Goal: Check status: Check status

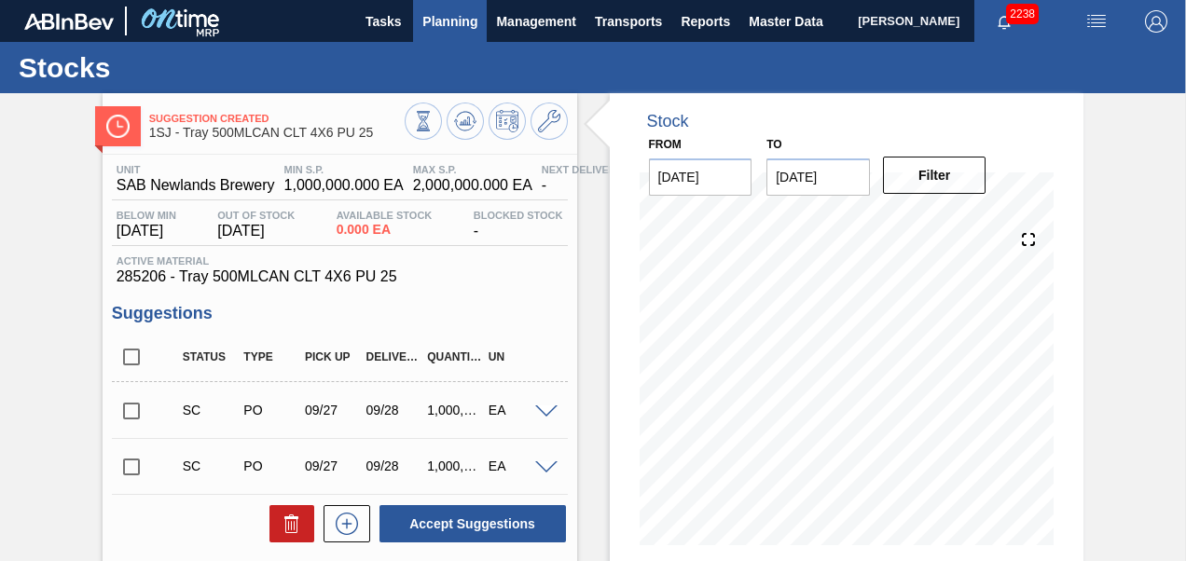
click at [453, 26] on span "Planning" at bounding box center [449, 21] width 55 height 22
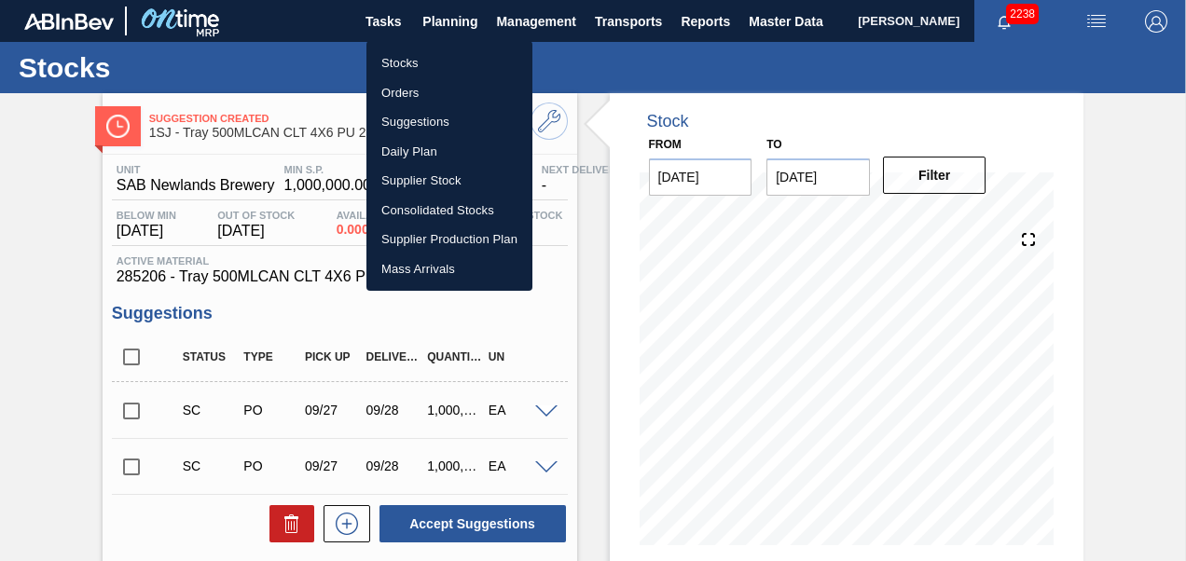
drag, startPoint x: 418, startPoint y: 56, endPoint x: 520, endPoint y: 365, distance: 325.2
click at [418, 56] on li "Stocks" at bounding box center [449, 63] width 166 height 30
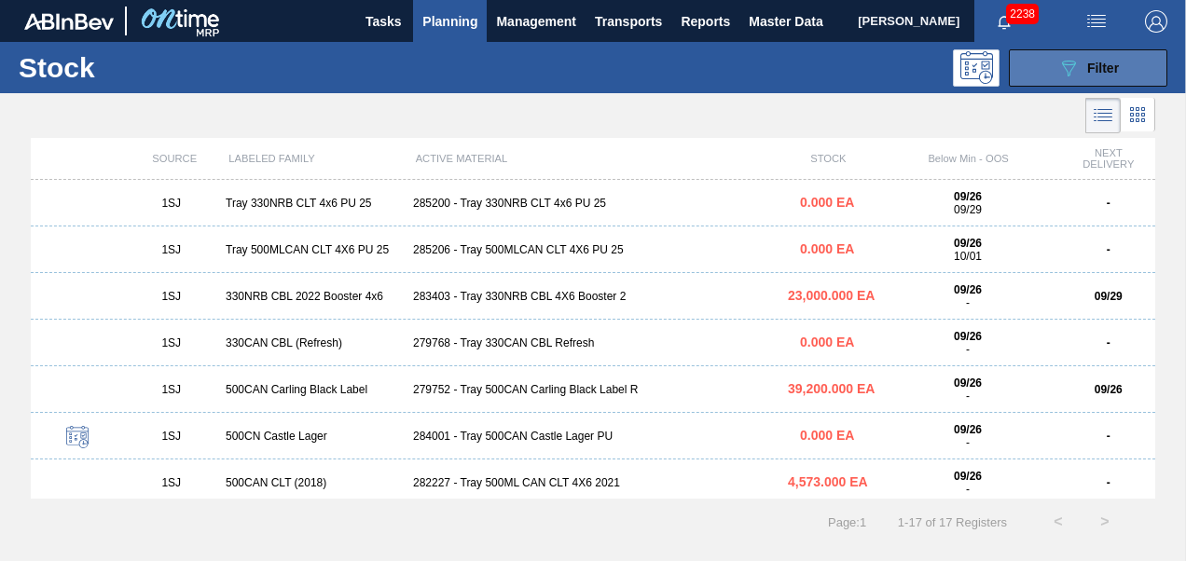
click at [1089, 72] on span "Filter" at bounding box center [1103, 68] width 32 height 15
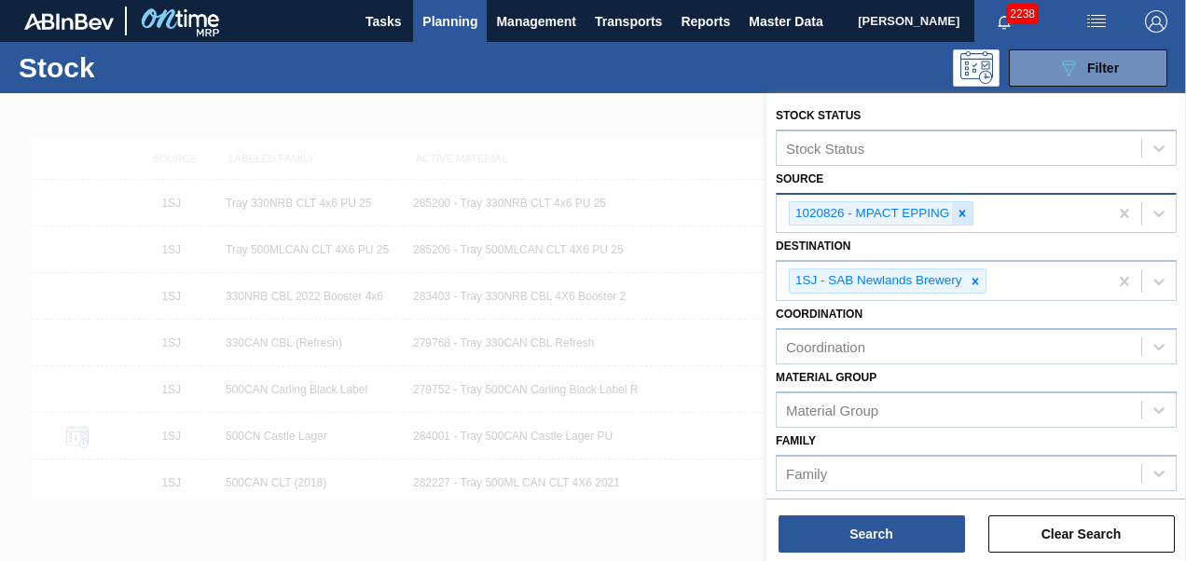
click at [959, 204] on div at bounding box center [962, 213] width 21 height 23
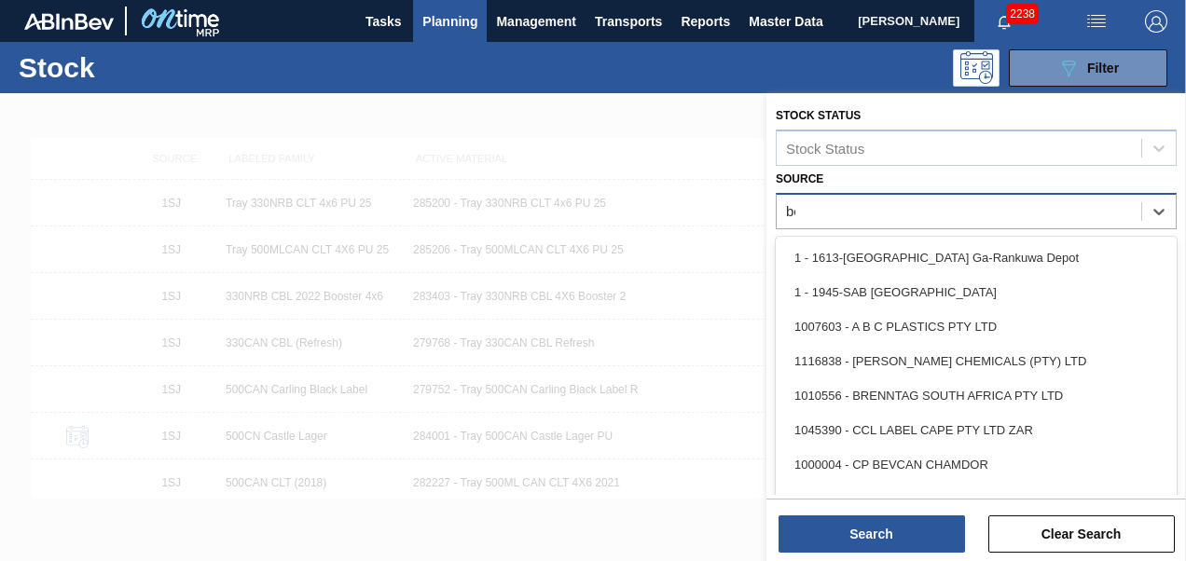
type input "[PERSON_NAME]"
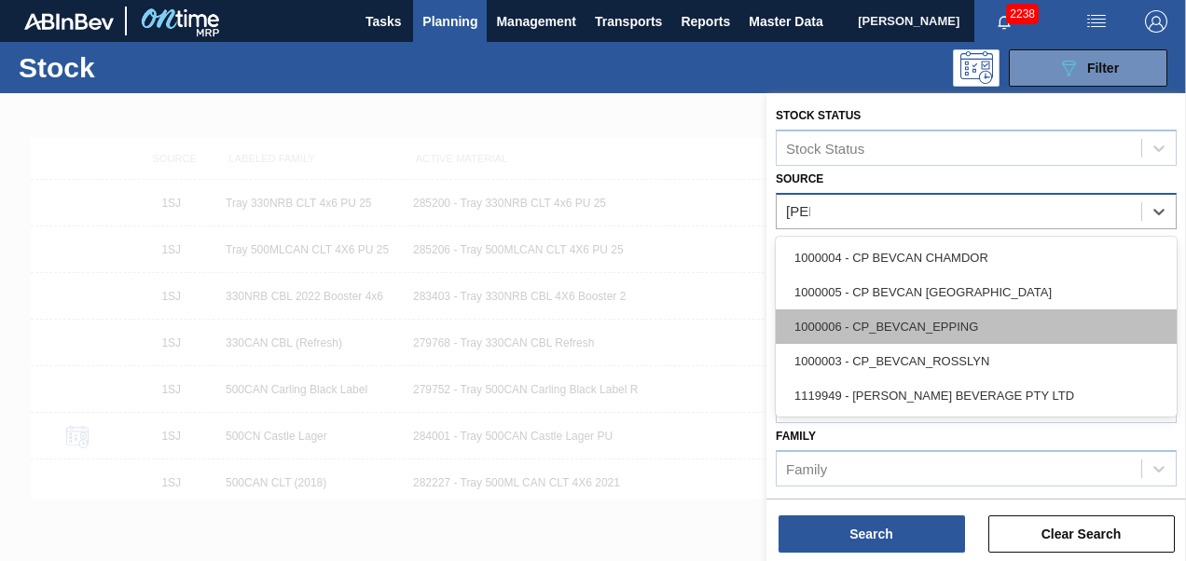
click at [925, 338] on div "1000006 - CP_BEVCAN_EPPING" at bounding box center [976, 327] width 401 height 35
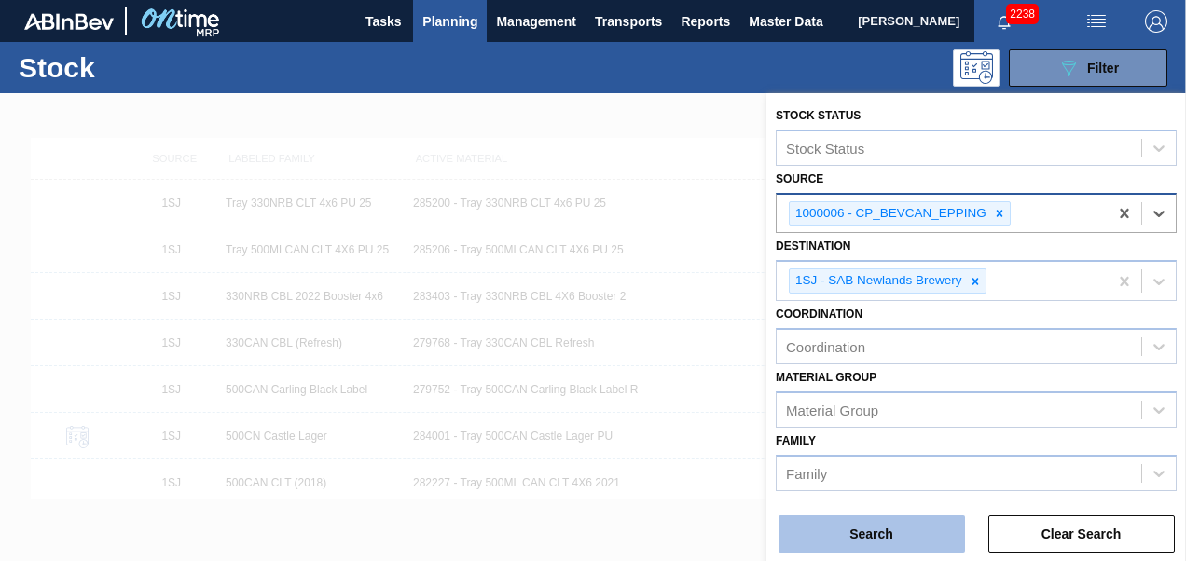
click at [865, 531] on button "Search" at bounding box center [872, 534] width 186 height 37
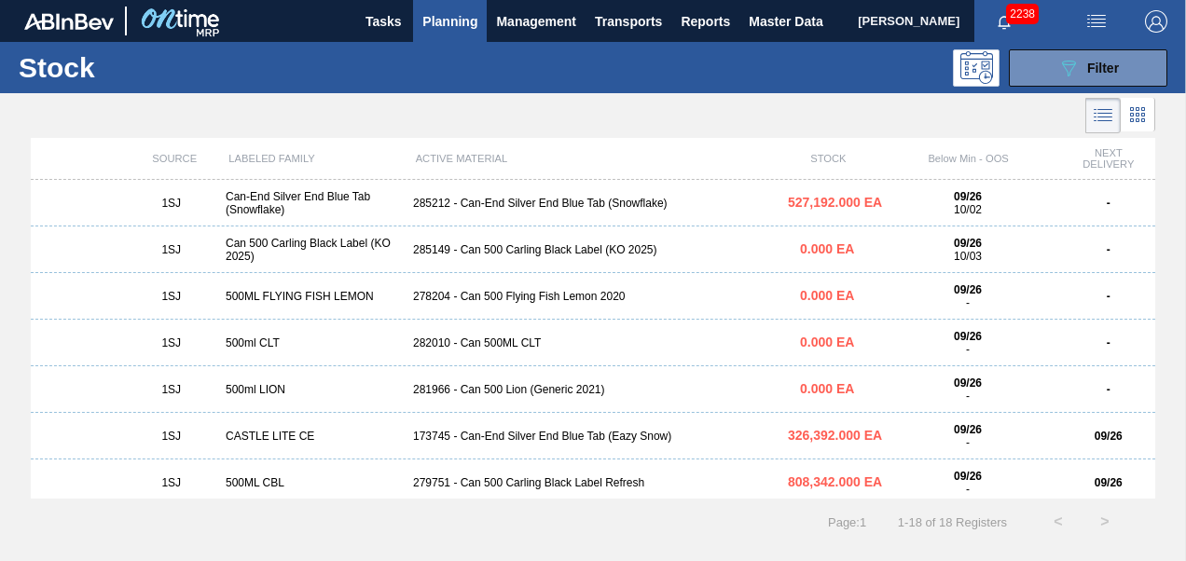
click at [469, 194] on div "1SJ Can-End Silver End Blue Tab (Snowflake) 285212 - Can-End Silver End Blue Ta…" at bounding box center [593, 203] width 1125 height 47
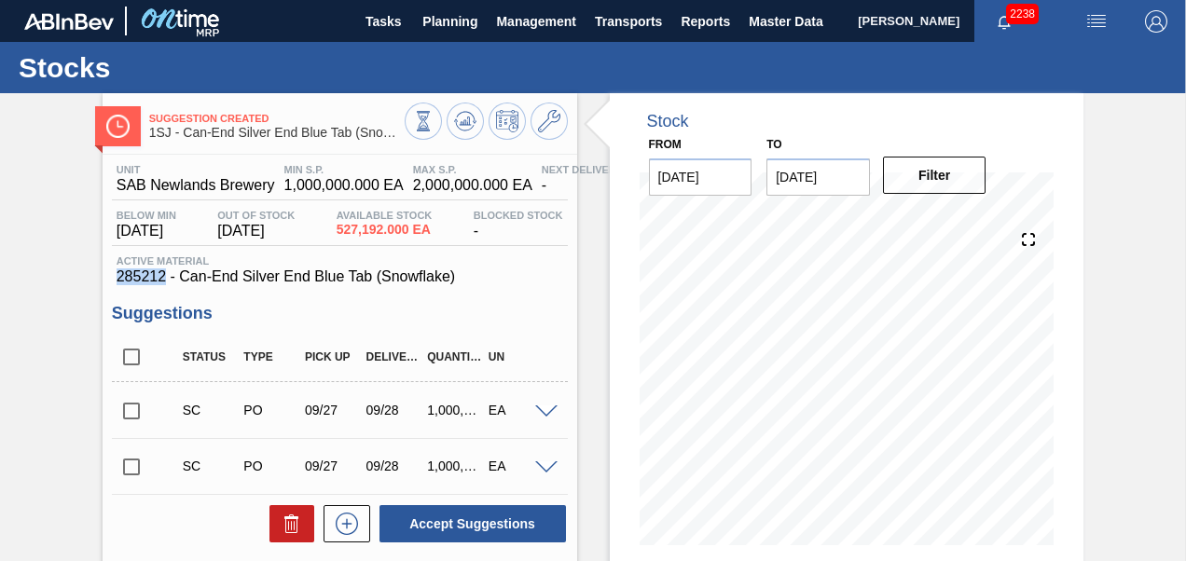
drag, startPoint x: 165, startPoint y: 280, endPoint x: 116, endPoint y: 285, distance: 49.7
click at [117, 285] on span "285212 - Can-End Silver End Blue Tab (Snowflake)" at bounding box center [340, 277] width 447 height 17
copy span "285212"
click at [127, 415] on input "checkbox" at bounding box center [131, 411] width 39 height 39
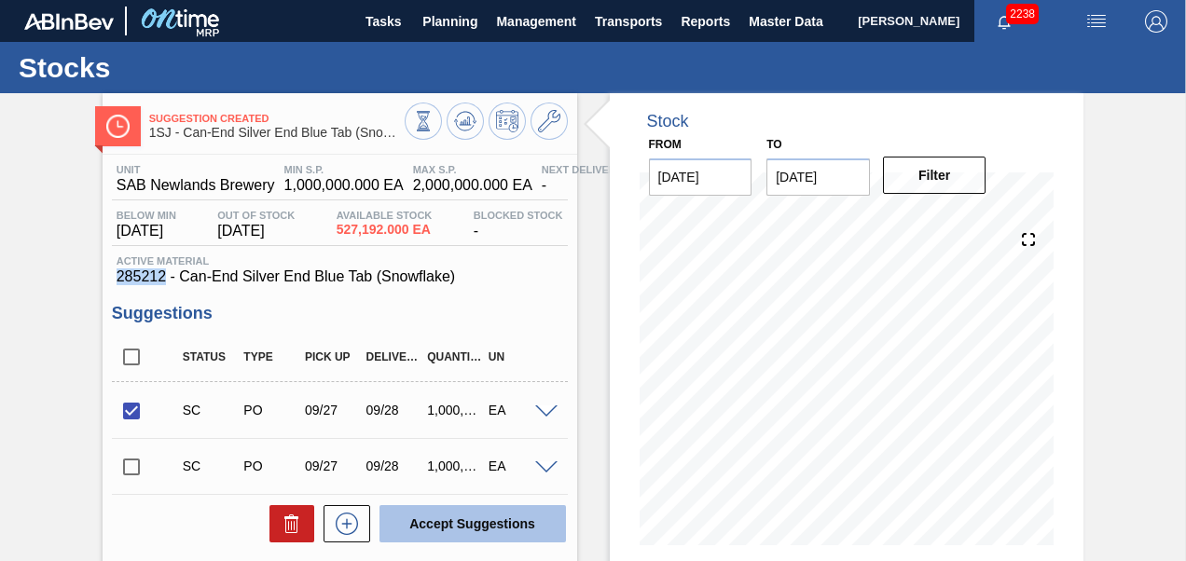
click at [422, 520] on button "Accept Suggestions" at bounding box center [473, 523] width 186 height 37
checkbox input "false"
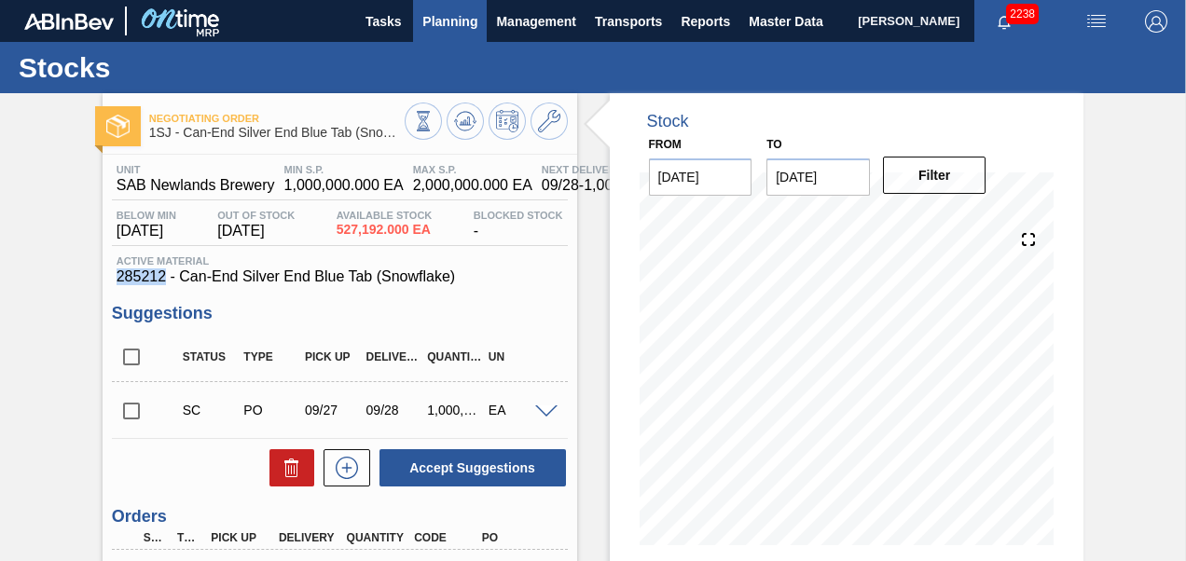
click at [439, 17] on span "Planning" at bounding box center [449, 21] width 55 height 22
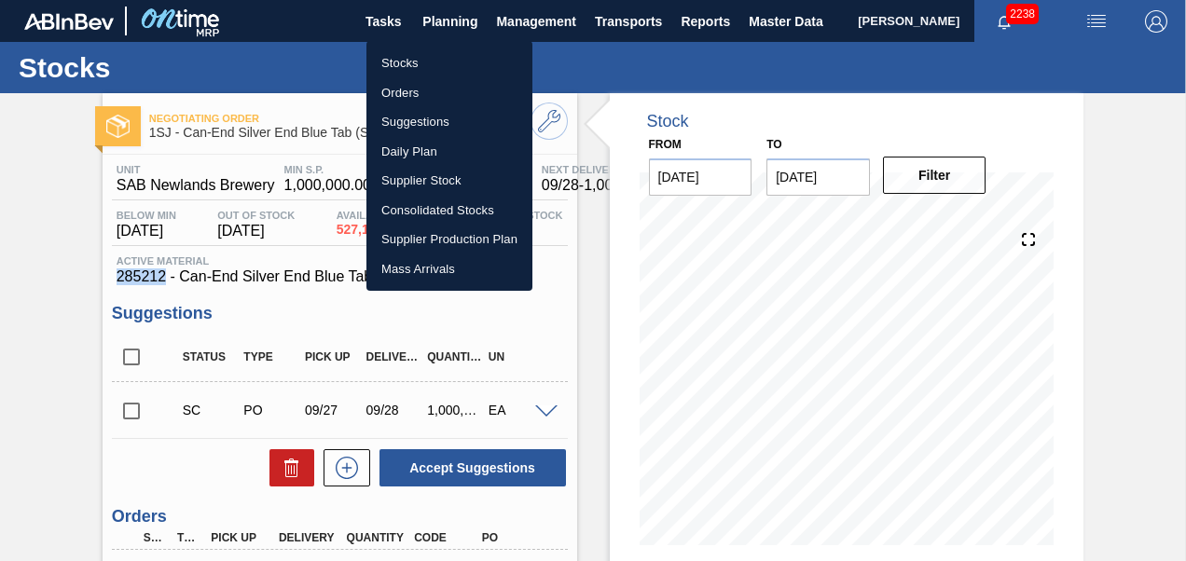
drag, startPoint x: 427, startPoint y: 63, endPoint x: 443, endPoint y: 123, distance: 61.7
click at [427, 63] on li "Stocks" at bounding box center [449, 63] width 166 height 30
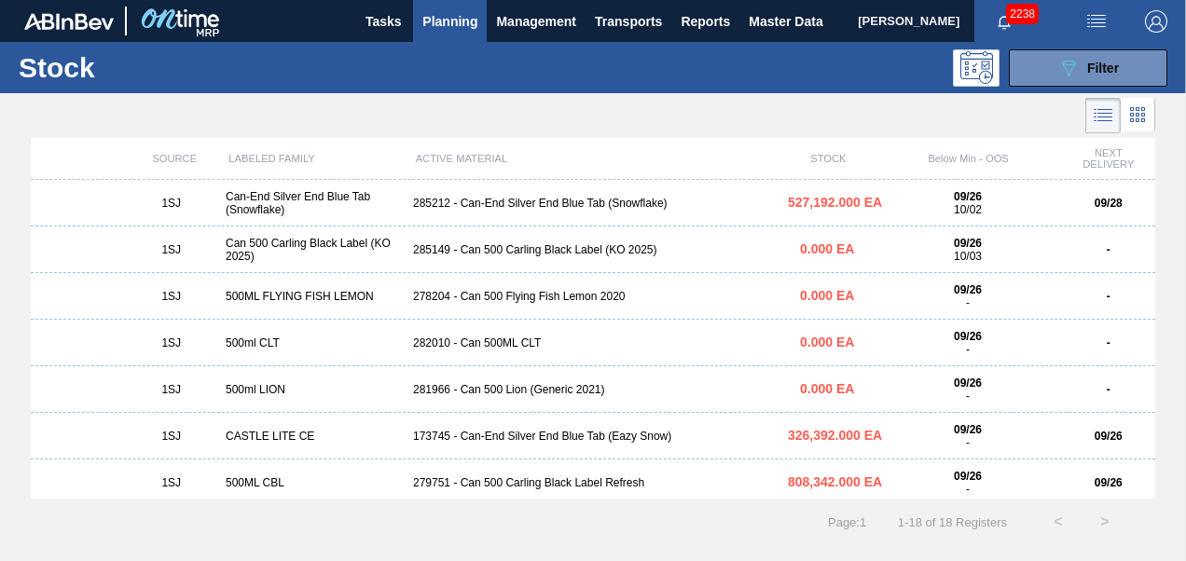
click at [468, 246] on div "285149 - Can 500 Carling Black Label (KO 2025)" at bounding box center [593, 249] width 375 height 13
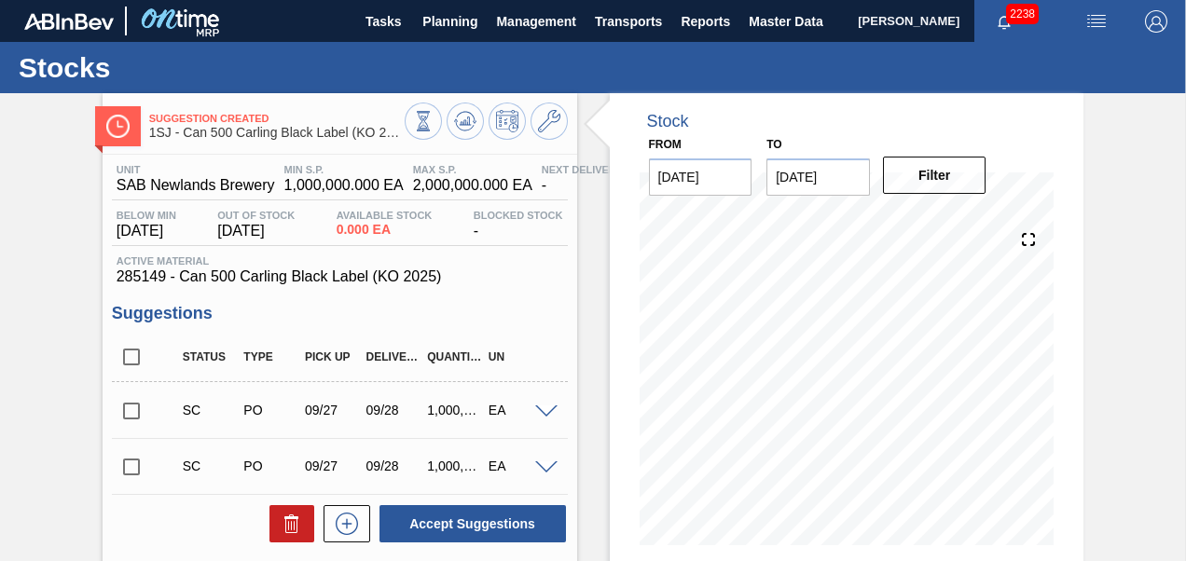
click at [130, 410] on input "checkbox" at bounding box center [131, 411] width 39 height 39
checkbox input "true"
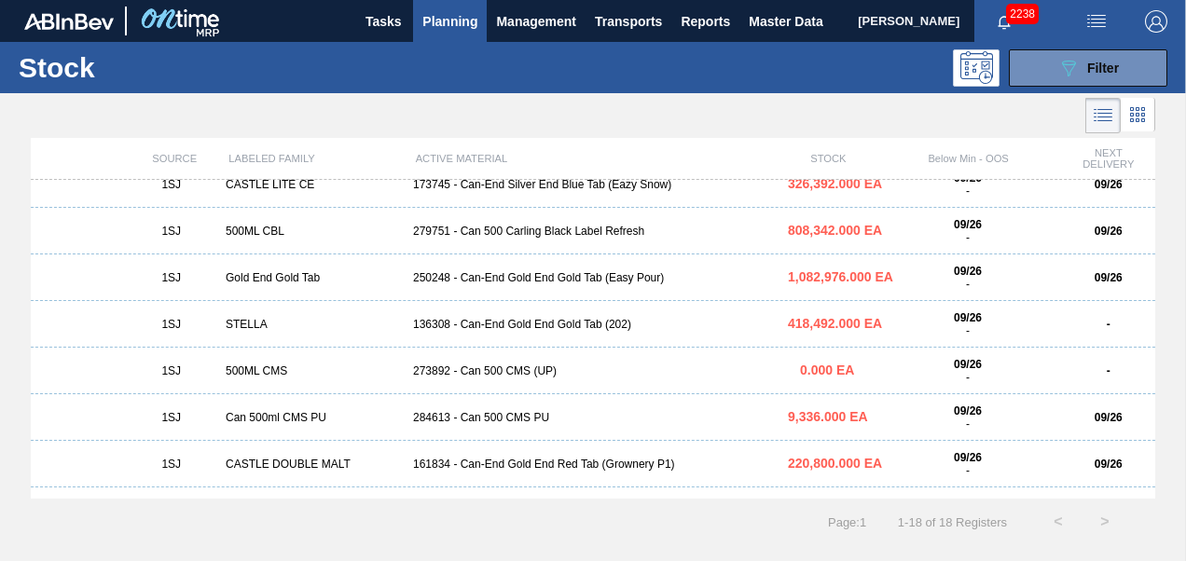
scroll to position [280, 0]
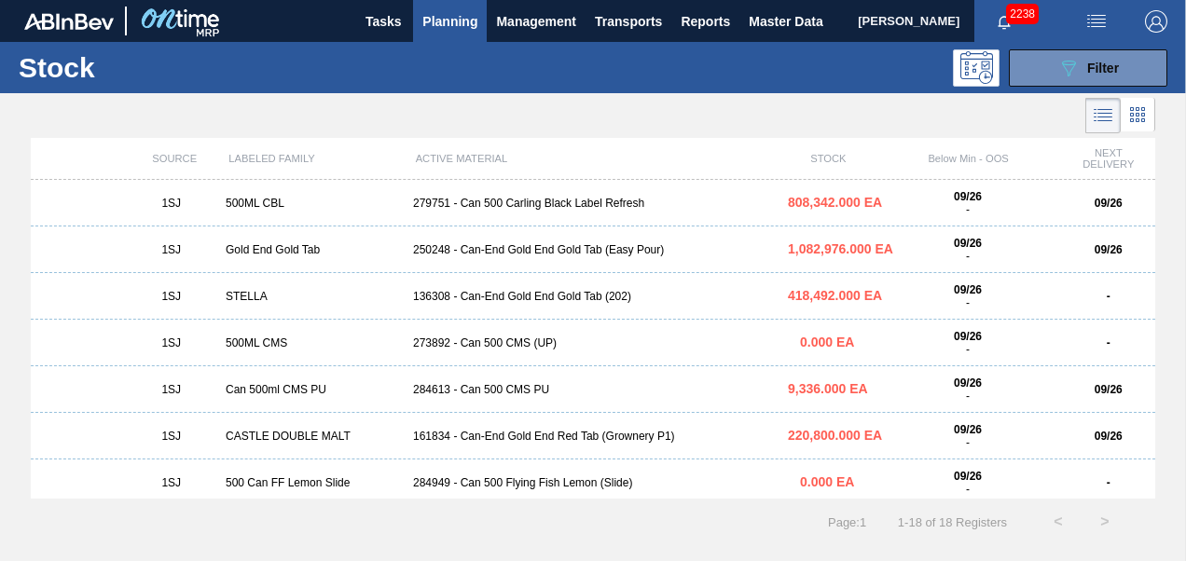
click at [496, 289] on div "1SJ STELLA 136308 - Can-End Gold End Gold Tab (202) 418,492.000 EA 09/26 - -" at bounding box center [593, 296] width 1125 height 47
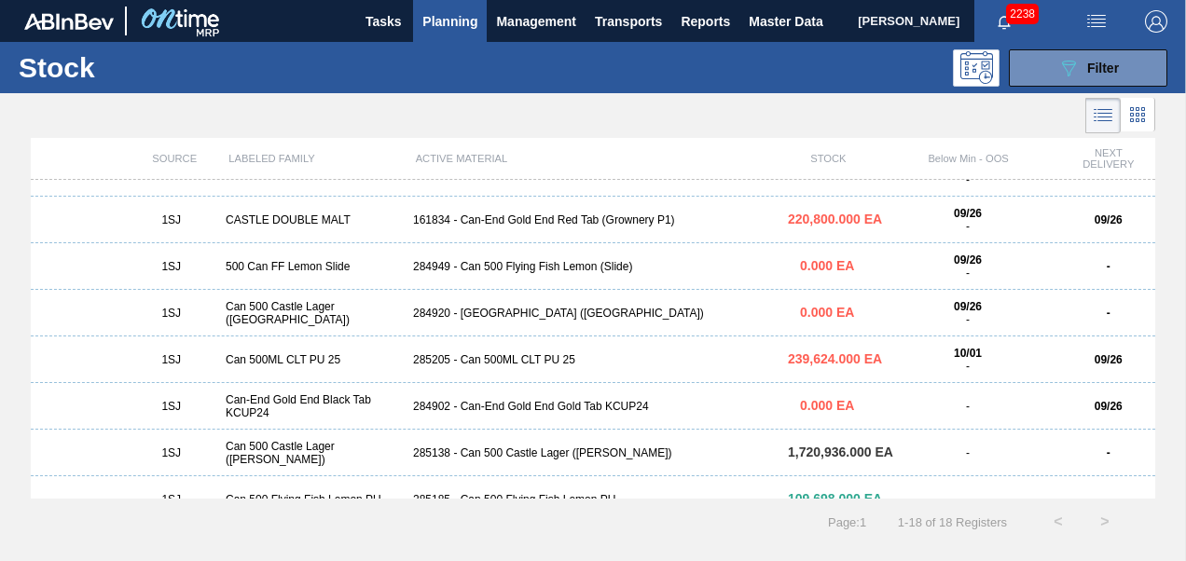
scroll to position [520, 0]
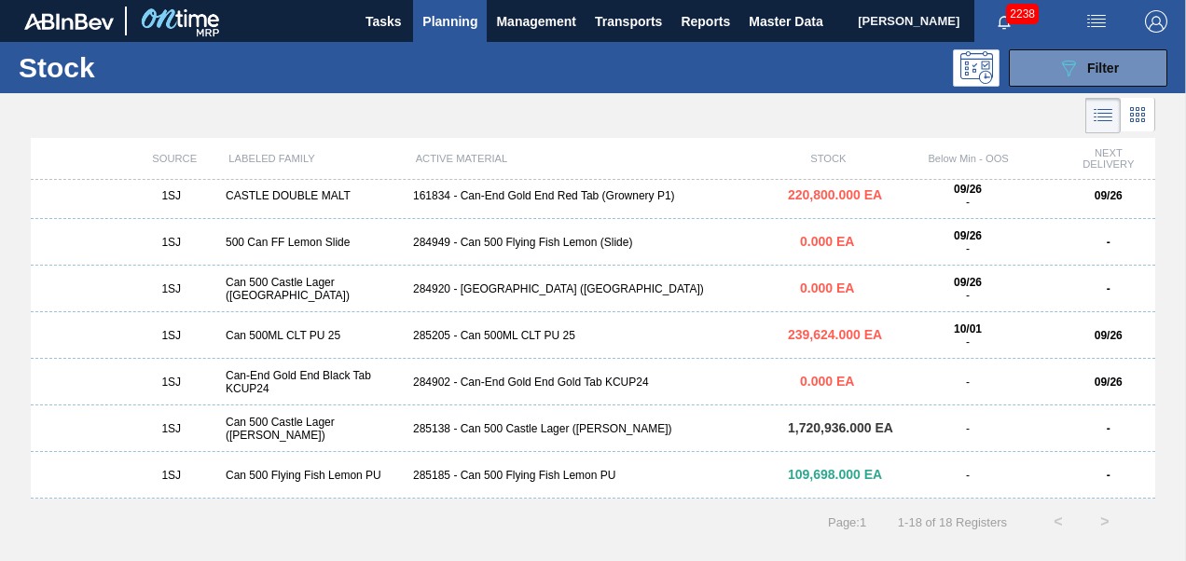
click at [476, 328] on div "1SJ Can 500ML CLT PU 25 285205 - Can 500ML CLT PU 25 239,624.000 EA 10/01 - 09/…" at bounding box center [593, 335] width 1125 height 47
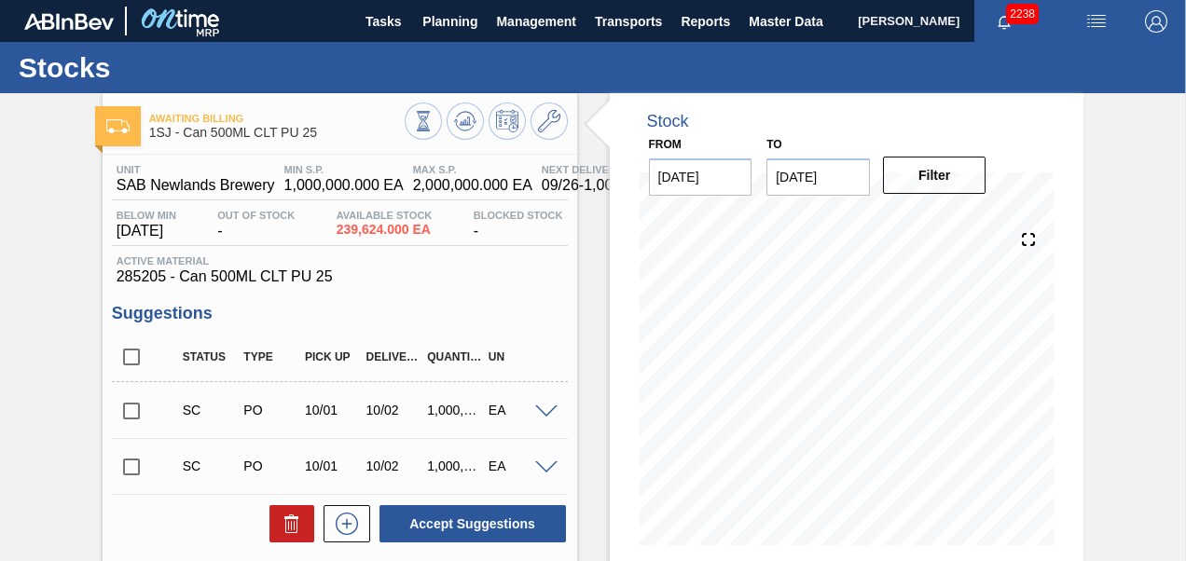
click at [132, 419] on input "checkbox" at bounding box center [131, 411] width 39 height 39
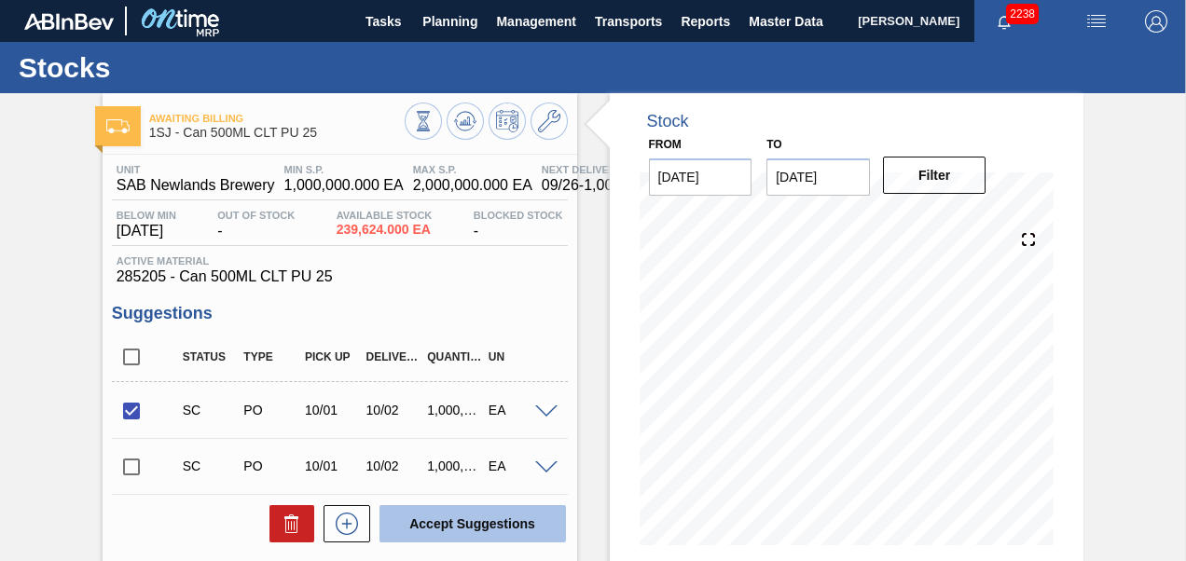
click at [437, 526] on button "Accept Suggestions" at bounding box center [473, 523] width 186 height 37
checkbox input "false"
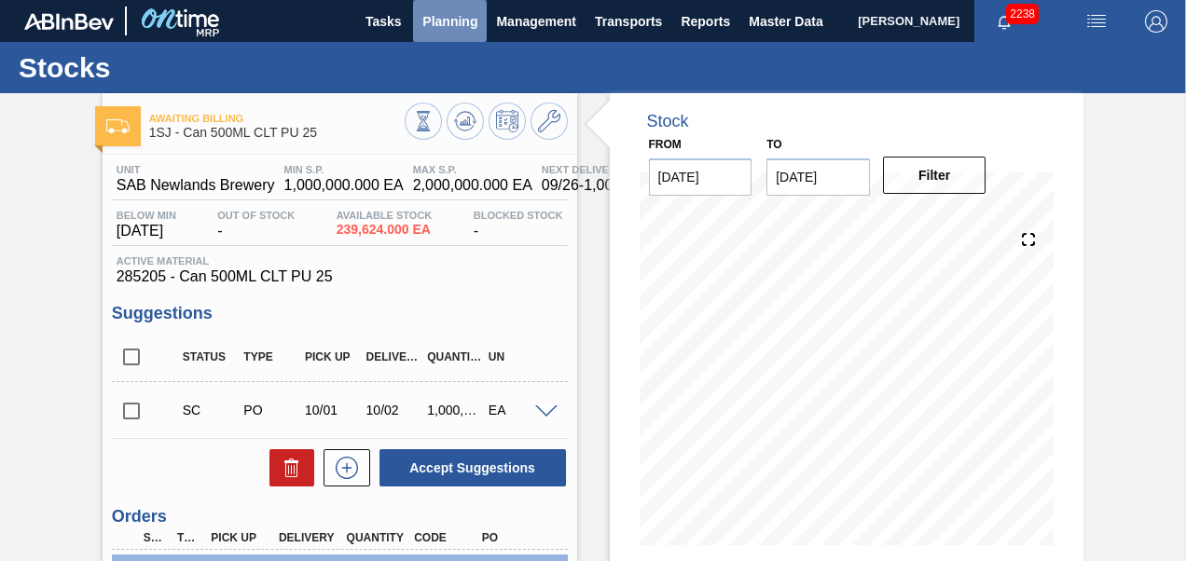
click at [448, 31] on span "Planning" at bounding box center [449, 21] width 55 height 22
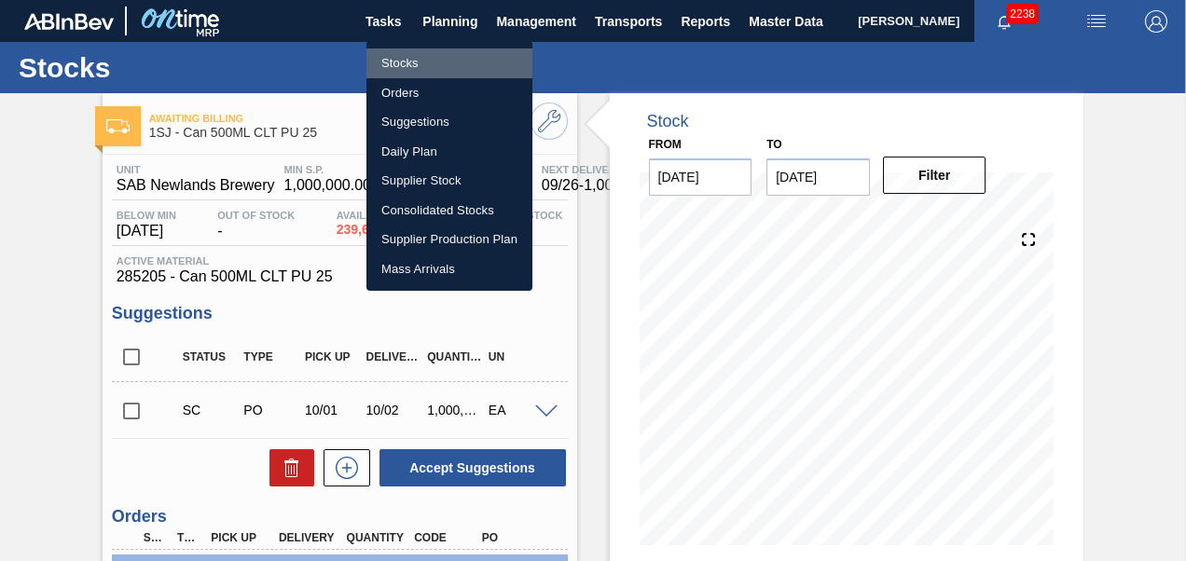
click at [418, 62] on li "Stocks" at bounding box center [449, 63] width 166 height 30
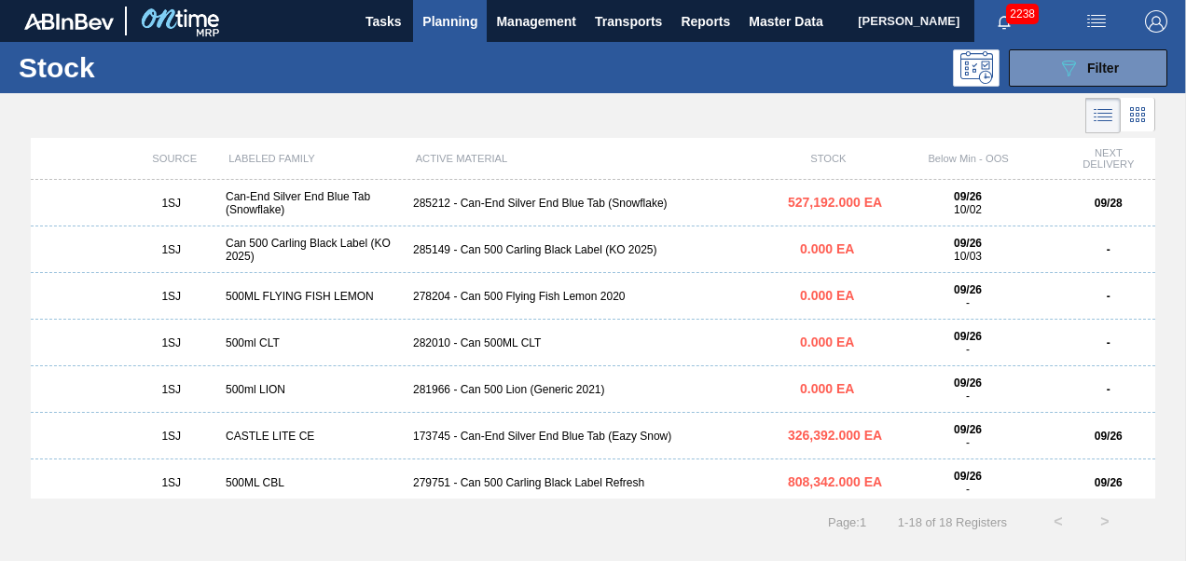
click at [504, 255] on div "285149 - Can 500 Carling Black Label (KO 2025)" at bounding box center [593, 249] width 375 height 13
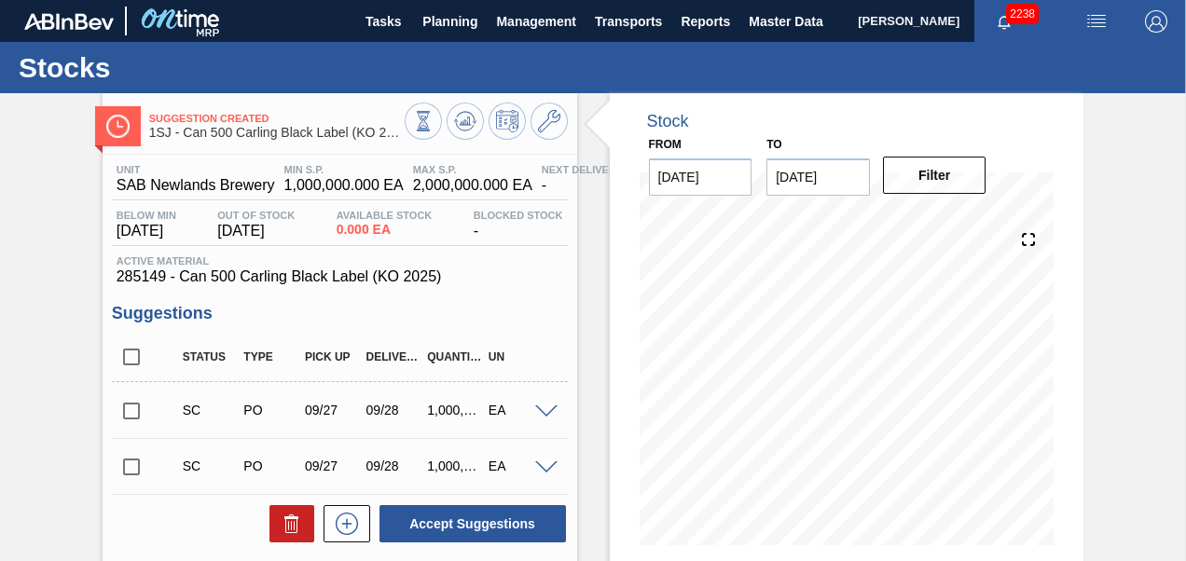
click at [122, 408] on input "checkbox" at bounding box center [131, 411] width 39 height 39
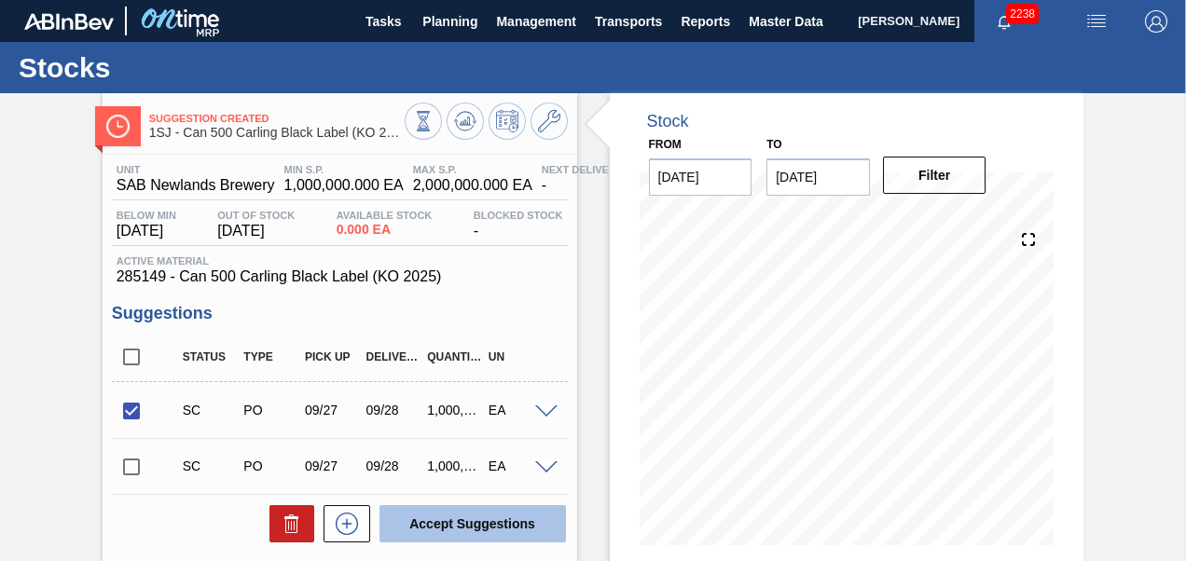
click at [407, 527] on button "Accept Suggestions" at bounding box center [473, 523] width 186 height 37
checkbox input "false"
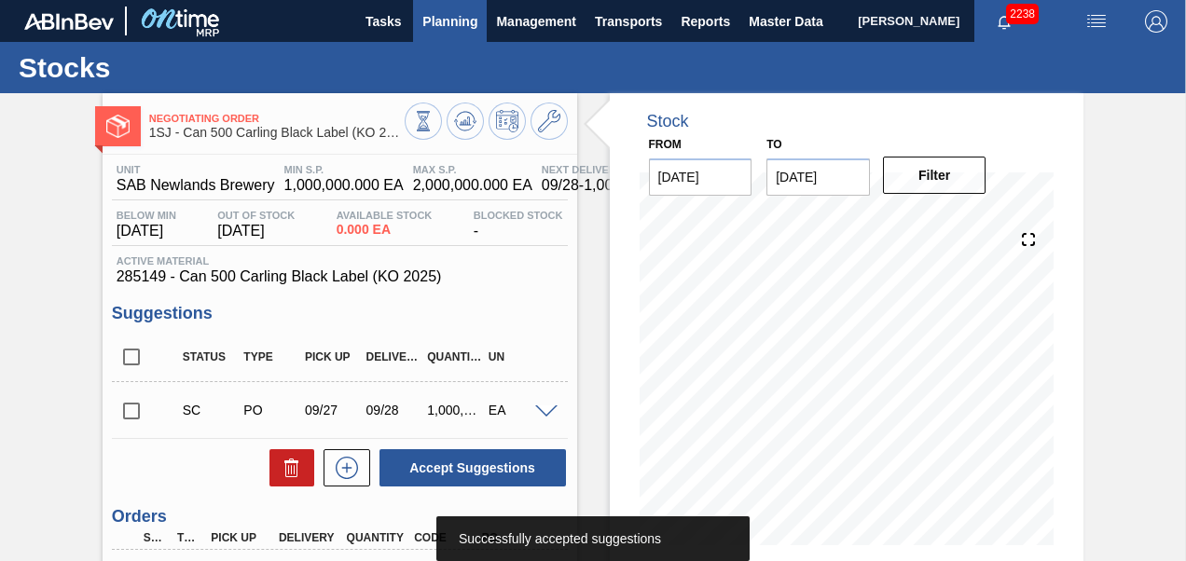
click at [460, 36] on button "Planning" at bounding box center [450, 21] width 74 height 42
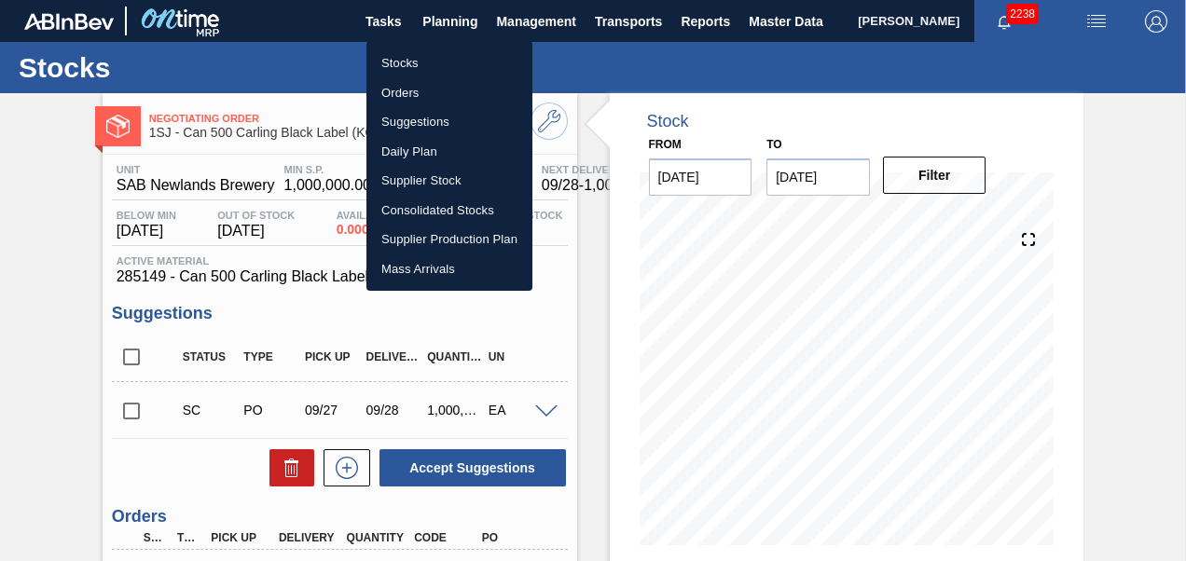
click at [407, 90] on li "Orders" at bounding box center [449, 93] width 166 height 30
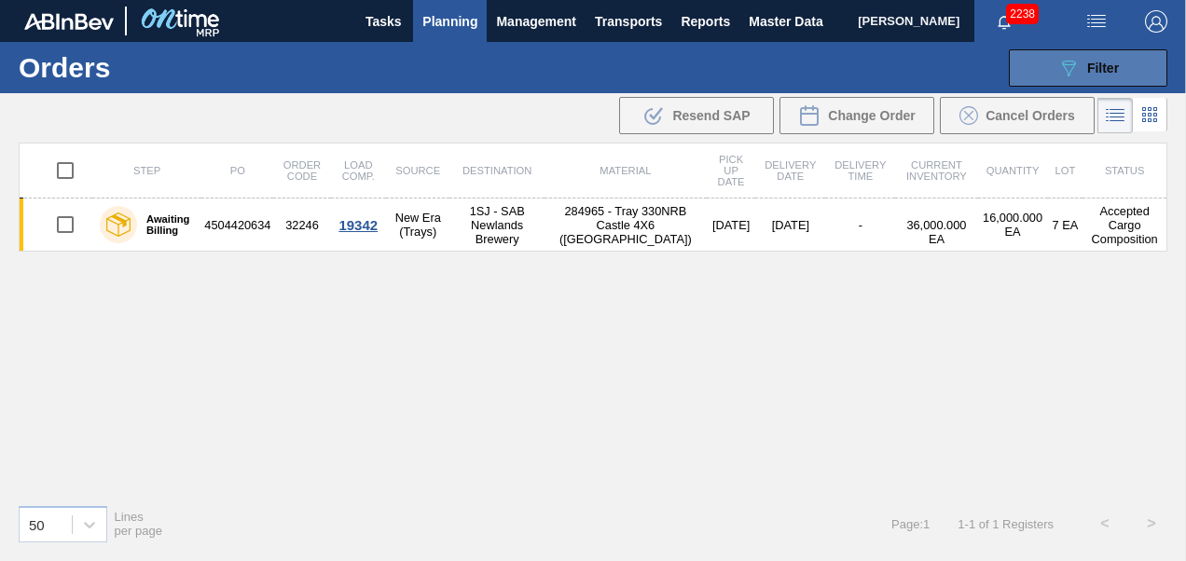
click at [1084, 57] on div "089F7B8B-B2A5-4AFE-B5C0-19BA573D28AC Filter" at bounding box center [1088, 68] width 62 height 22
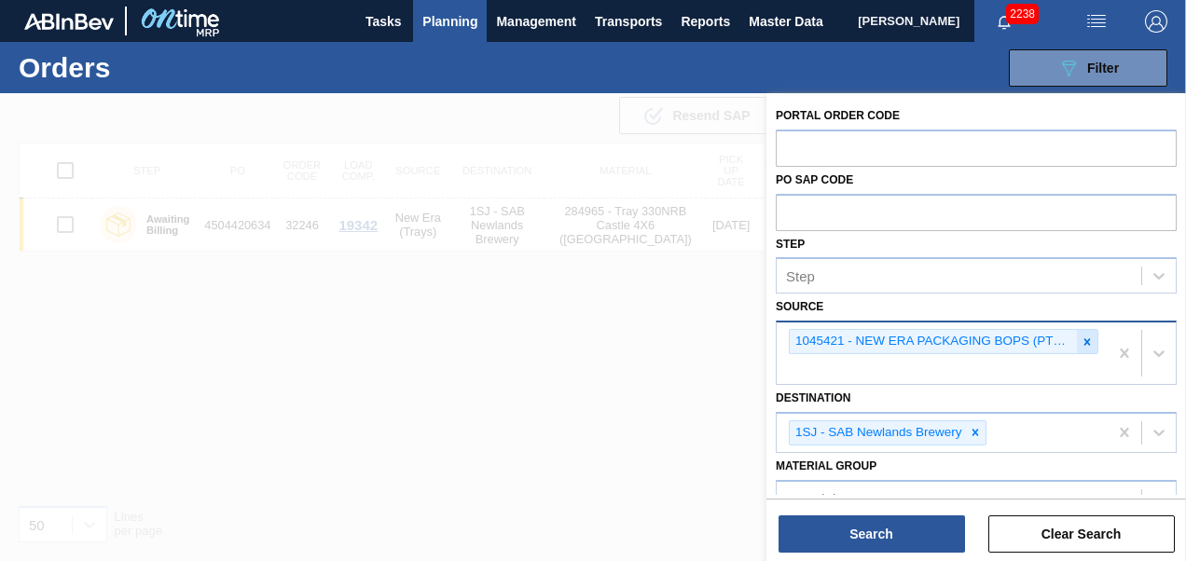
click at [1087, 340] on icon at bounding box center [1087, 342] width 13 height 13
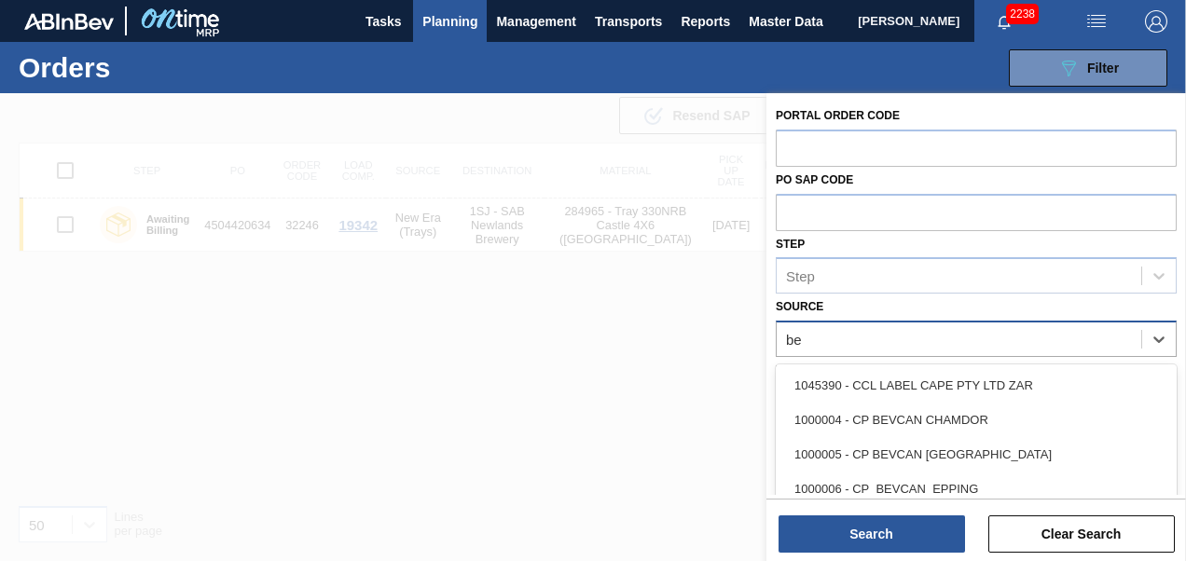
type input "[PERSON_NAME]"
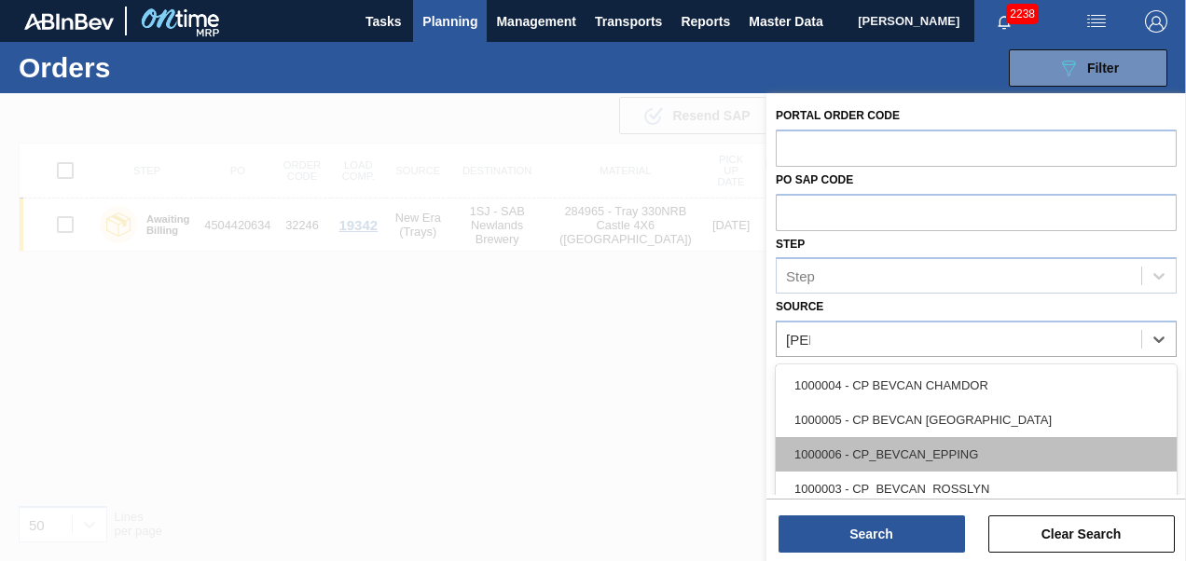
click at [919, 448] on div "1000006 - CP_BEVCAN_EPPING" at bounding box center [976, 454] width 401 height 35
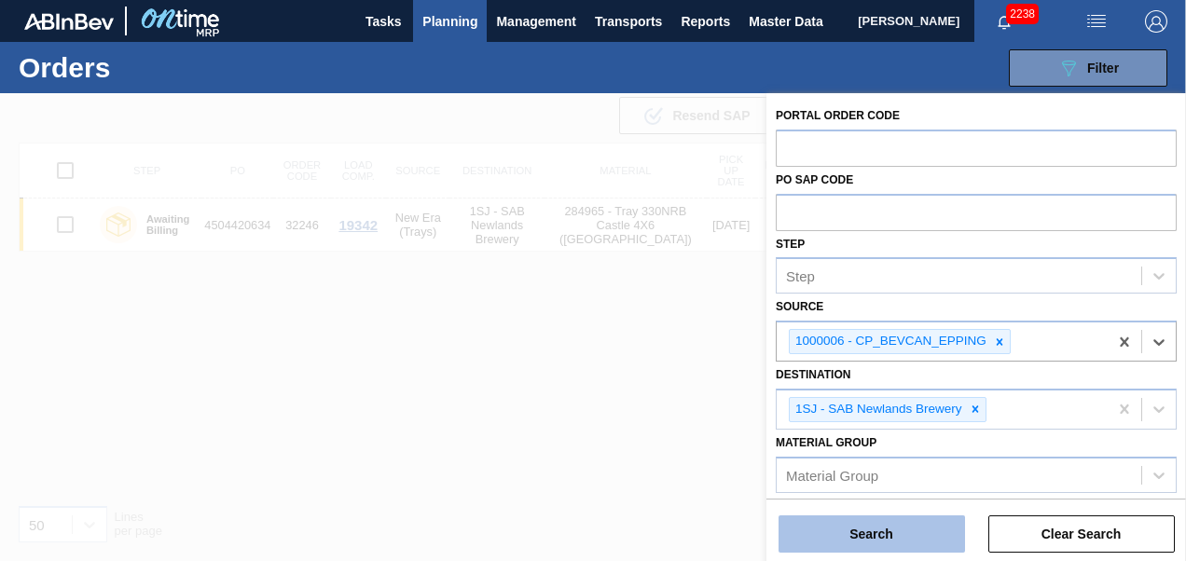
click at [902, 525] on button "Search" at bounding box center [872, 534] width 186 height 37
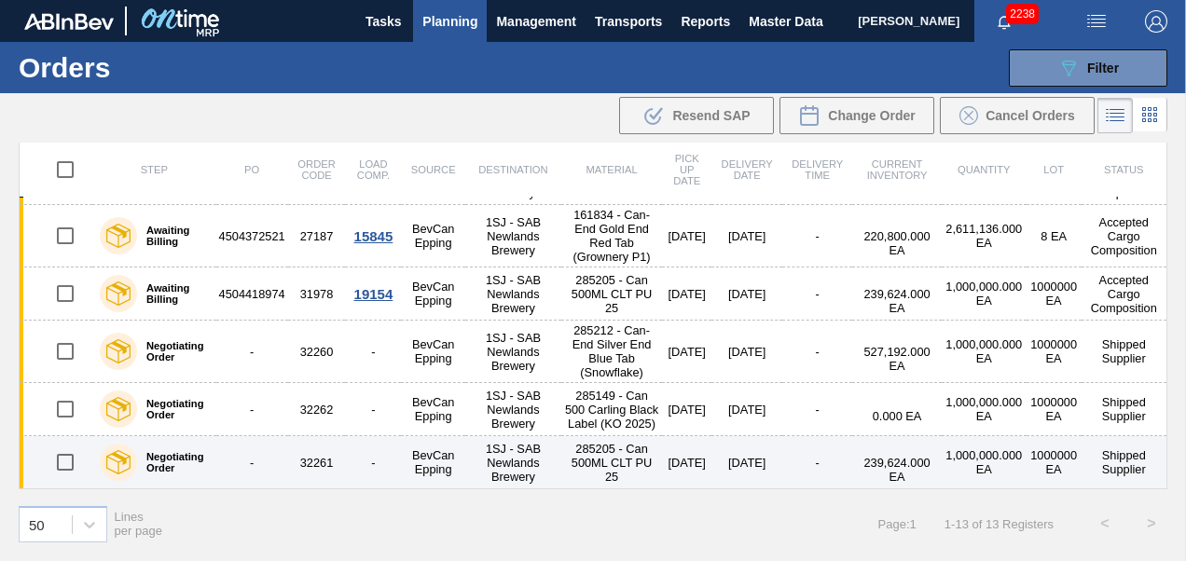
scroll to position [476, 0]
